Goal: Task Accomplishment & Management: Manage account settings

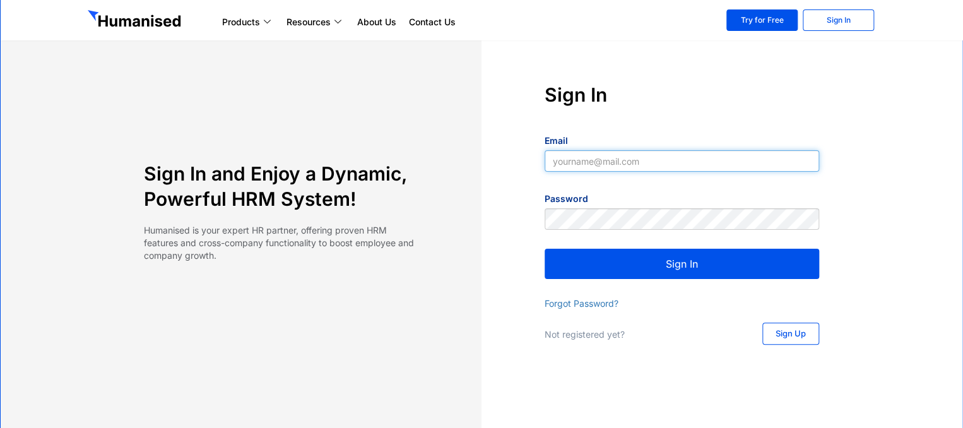
type input "supun@slpg.lk"
click at [691, 276] on button "Sign In" at bounding box center [682, 264] width 274 height 30
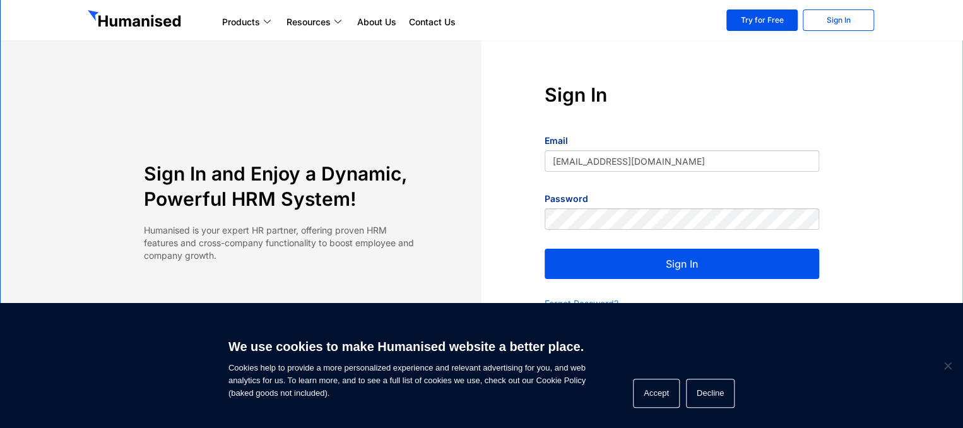
click at [692, 268] on button "Sign In" at bounding box center [682, 264] width 274 height 30
